Goal: Participate in discussion

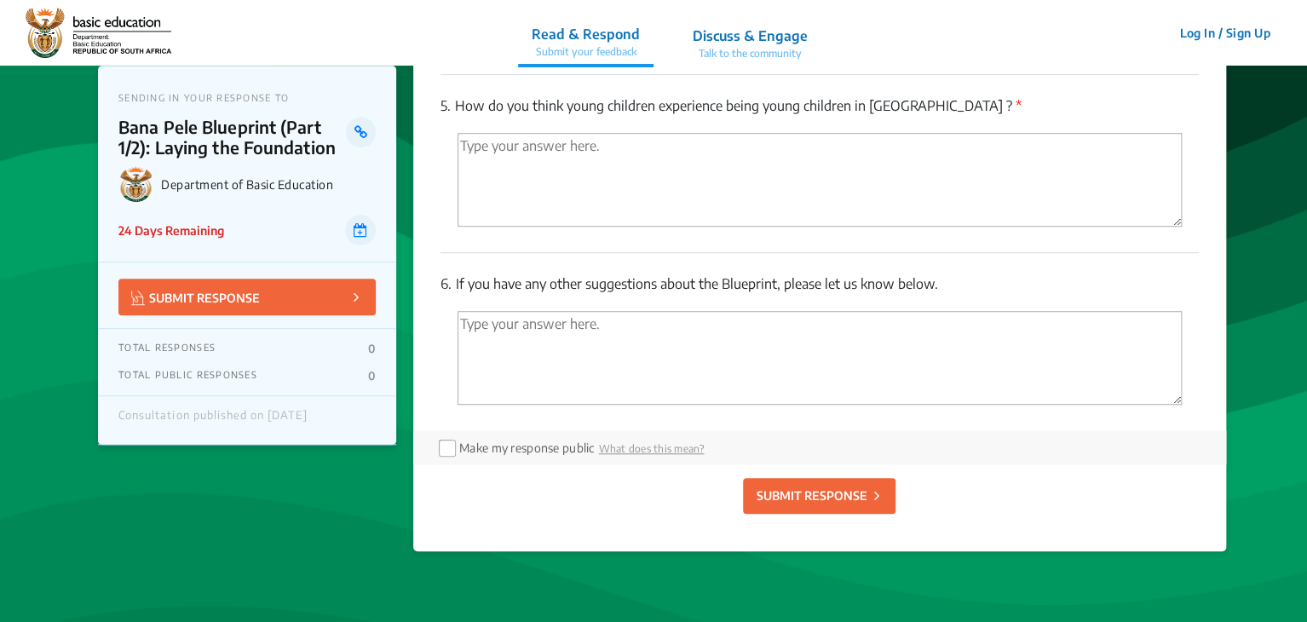
scroll to position [3688, 0]
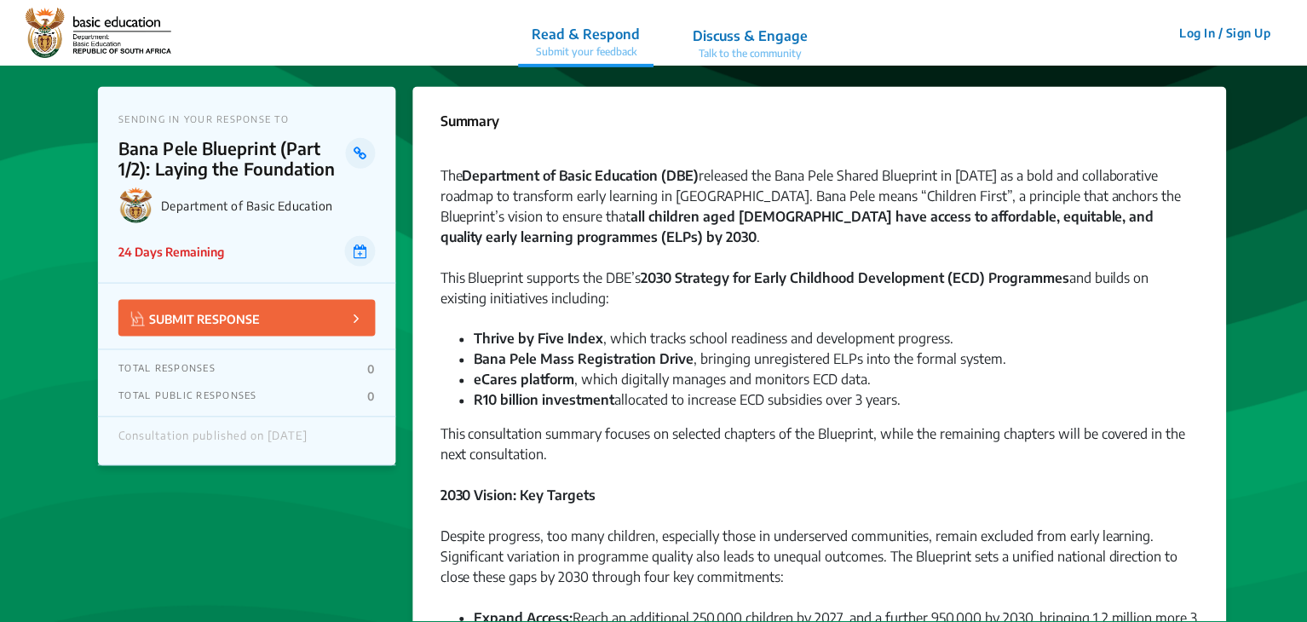
scroll to position [3688, 0]
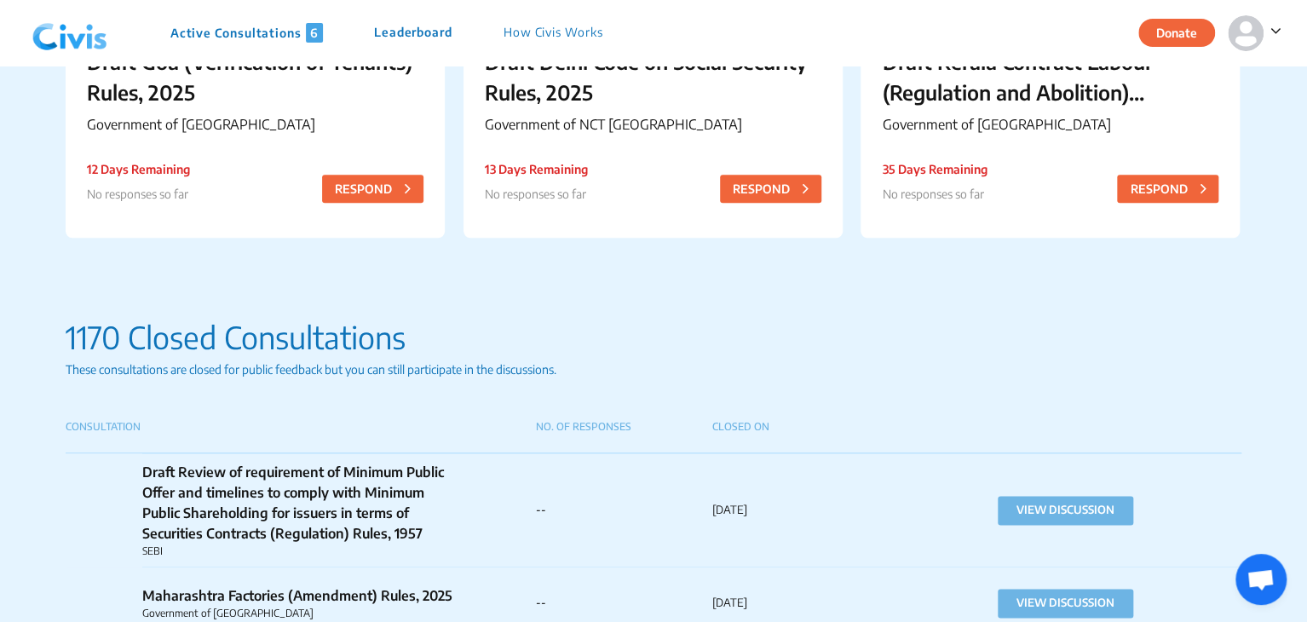
scroll to position [1172, 0]
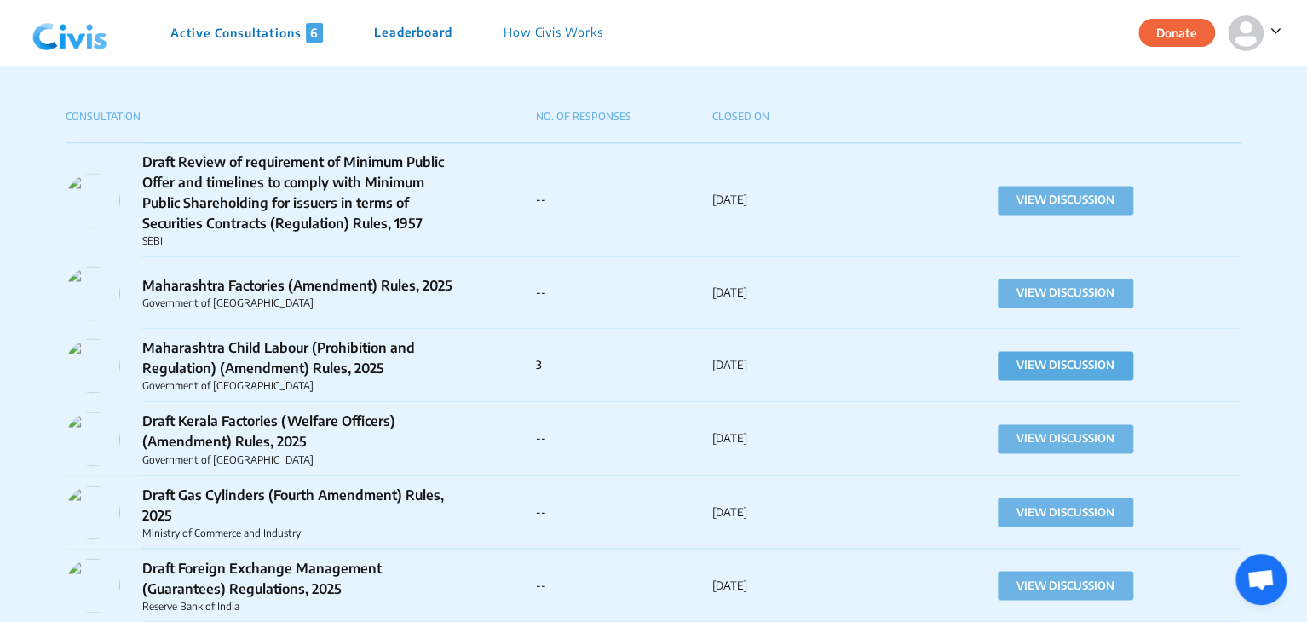
click at [1036, 369] on button "VIEW DISCUSSION" at bounding box center [1064, 365] width 135 height 29
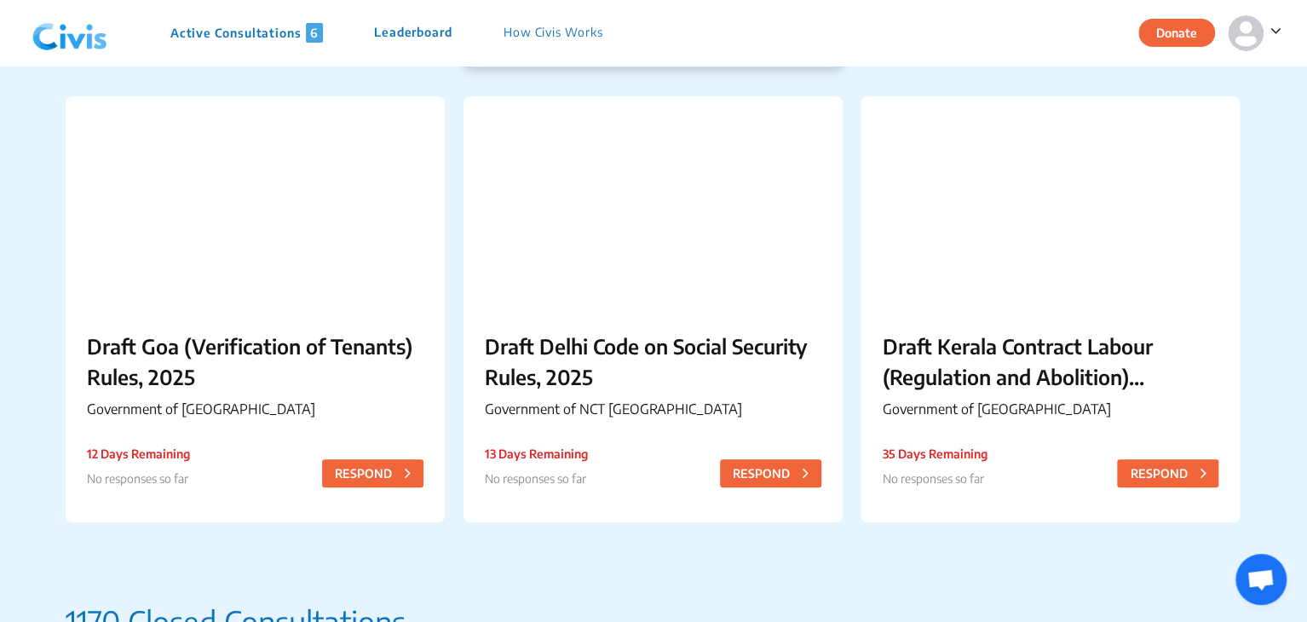
scroll to position [589, 0]
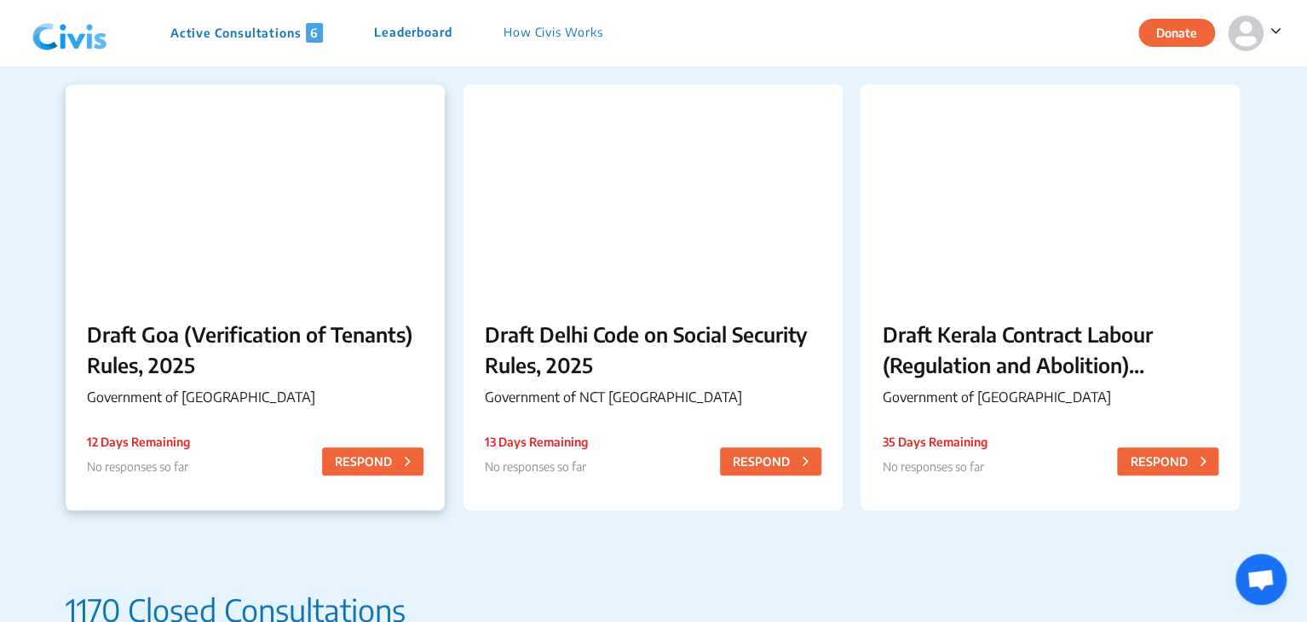
click at [114, 355] on p "Draft Goa (Verification of Tenants) Rules, 2025" at bounding box center [255, 349] width 336 height 61
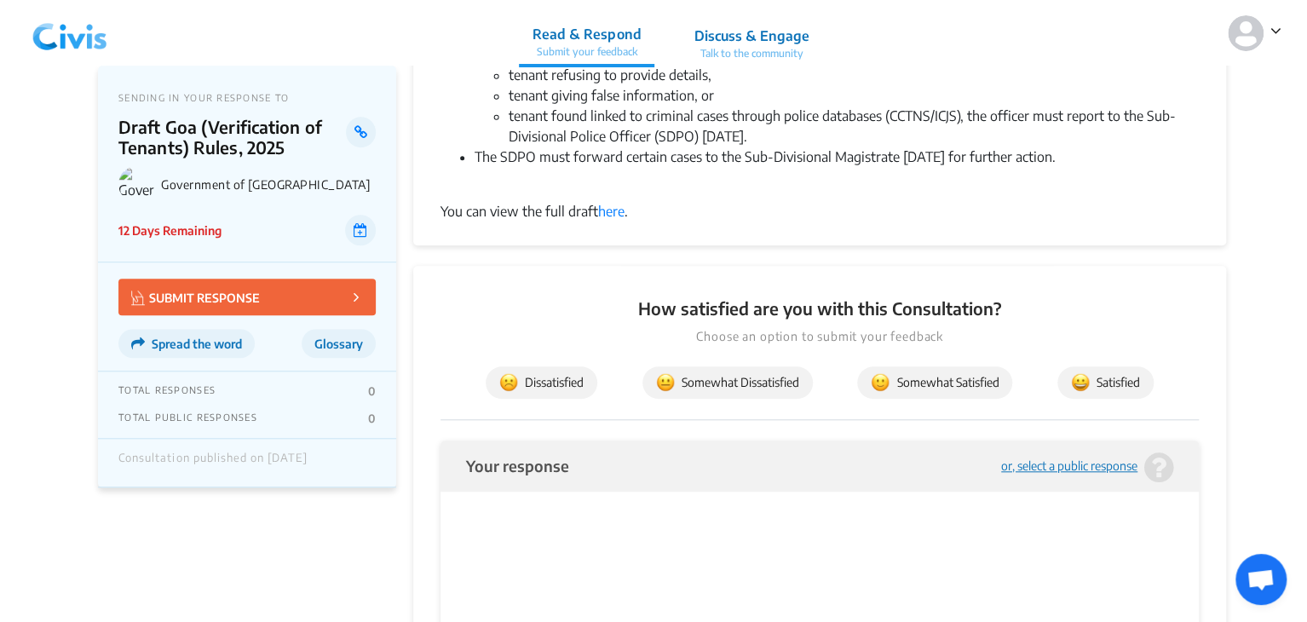
scroll to position [434, 0]
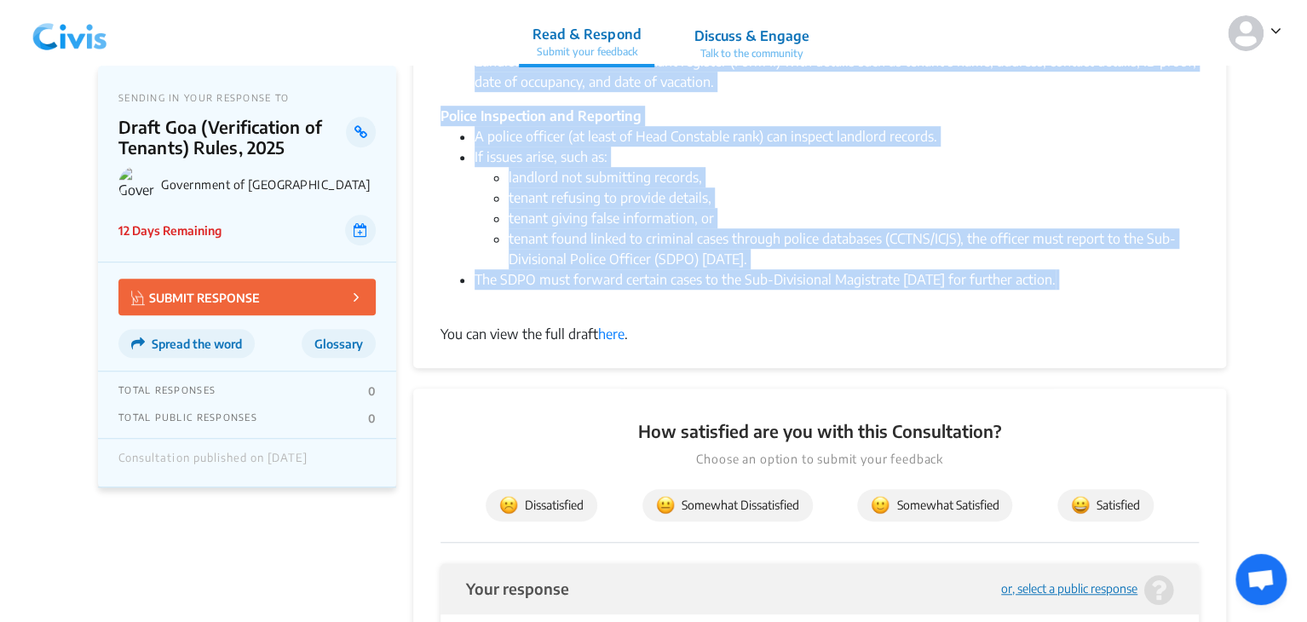
drag, startPoint x: 441, startPoint y: 121, endPoint x: 725, endPoint y: 311, distance: 341.4
click at [725, 311] on div "Summary × English The Government of Goa has released the Draft Goa (Verificatio…" at bounding box center [819, 9] width 813 height 715
copy div "Summary × English The Government of Goa has released the Draft Goa (Verificatio…"
click at [728, 342] on div "You can view the full draft here ." at bounding box center [819, 334] width 758 height 20
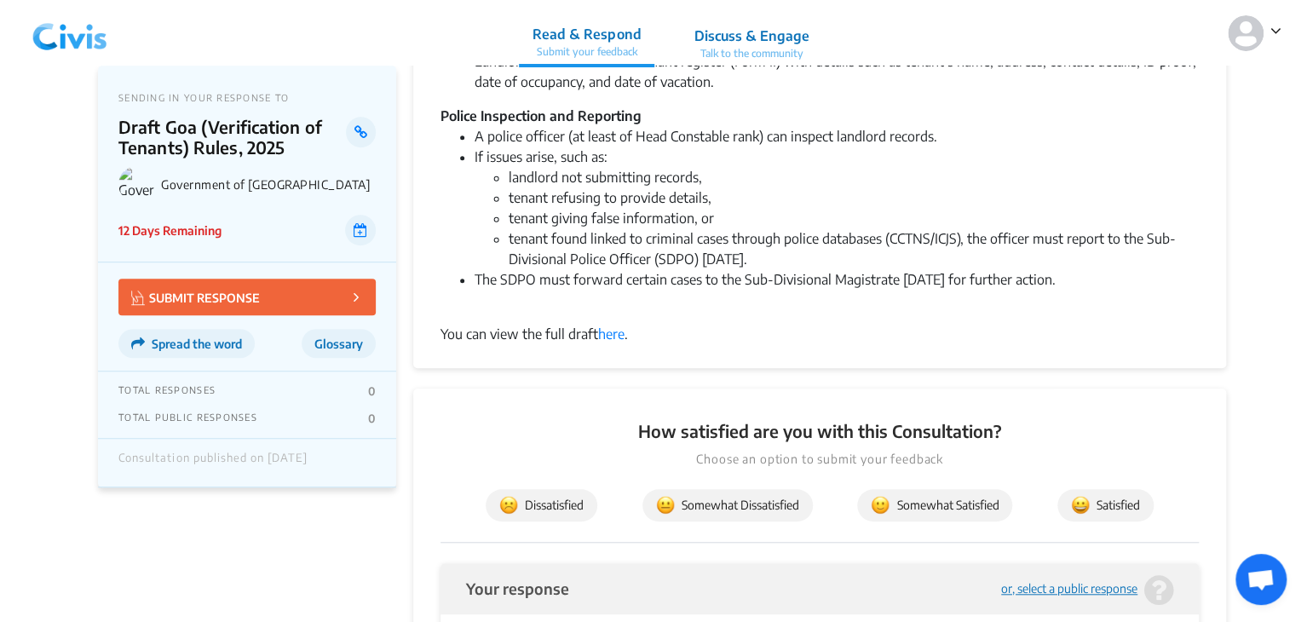
scroll to position [0, 0]
